Goal: Transaction & Acquisition: Purchase product/service

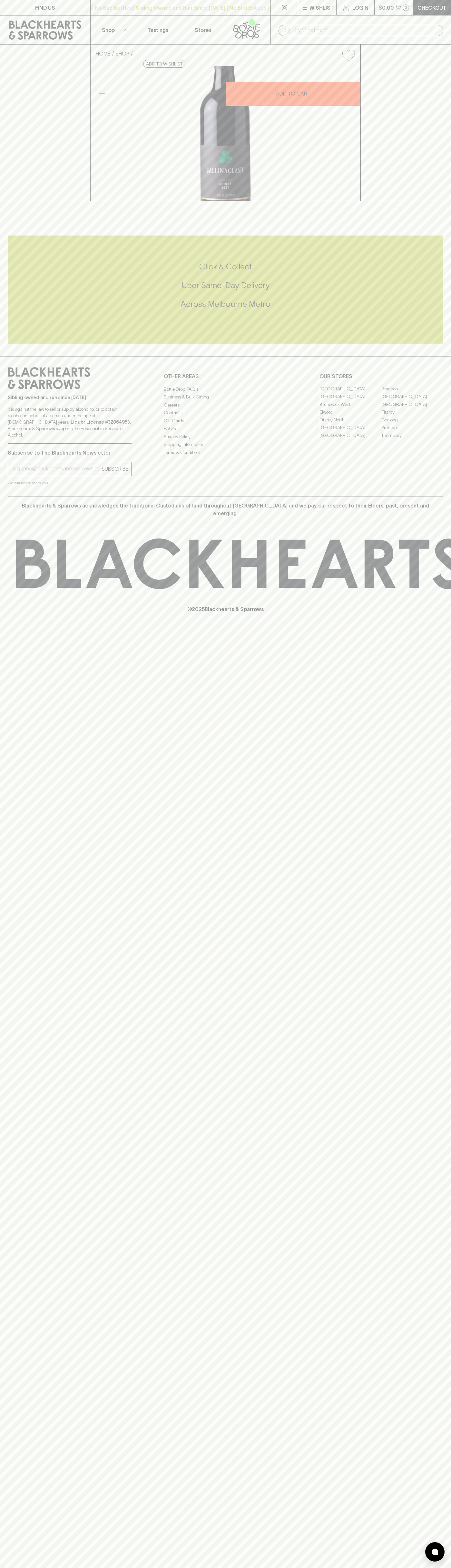
click at [393, 1] on button "$0.00 0" at bounding box center [394, 7] width 38 height 16
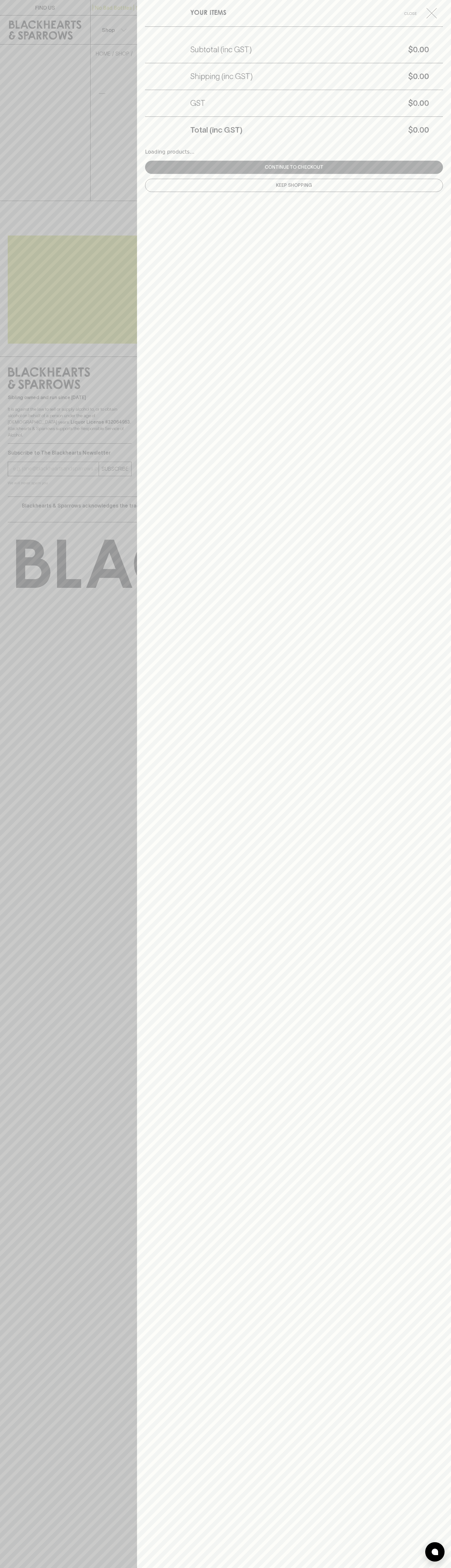
click at [420, 375] on div "YOUR ITEMS Close Subtotal (inc GST) $0.00 Shipping (inc GST) $0.00 GST $0.00 To…" at bounding box center [294, 784] width 314 height 1568
click at [174, 1567] on html "FIND US | No Bad Bottles | Sibling Owned and Run Since 2006 | No Bad Bottles | …" at bounding box center [226, 784] width 451 height 1568
click at [17, 409] on div at bounding box center [226, 784] width 451 height 1568
